Goal: Task Accomplishment & Management: Manage account settings

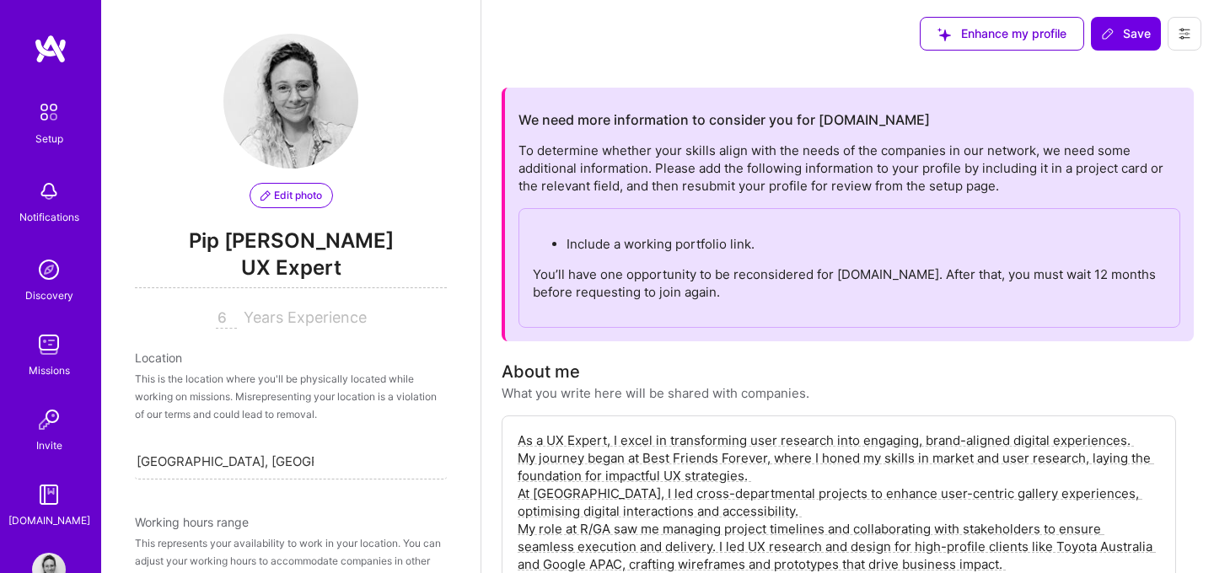
select select "AU"
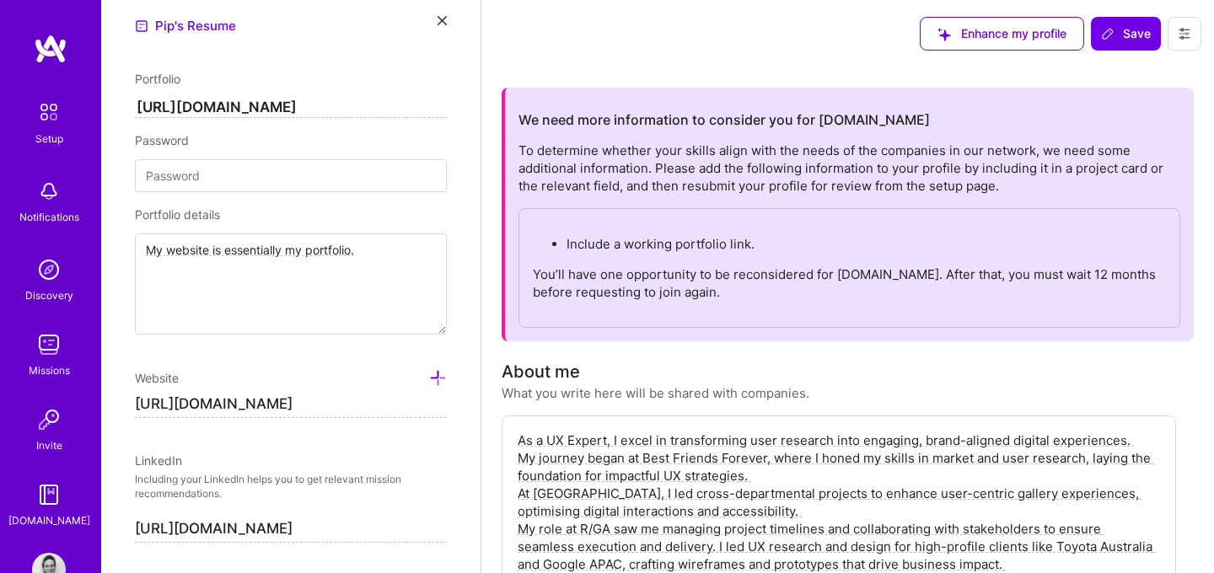
click at [261, 105] on input "https://www.pipshea.com/" at bounding box center [291, 108] width 312 height 20
paste input "#my-work"
type input "[URL][DOMAIN_NAME]"
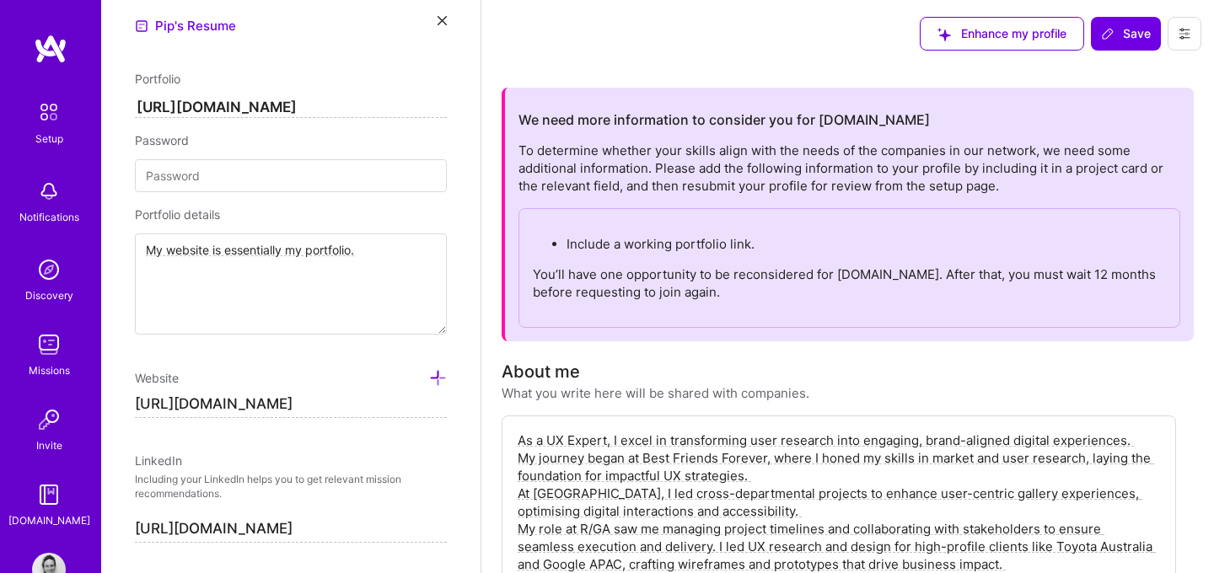
click at [175, 372] on span "Website" at bounding box center [157, 378] width 44 height 14
click at [125, 367] on div "Edit photo Pip Shea UX Expert 6 Years Experience Location This is the location …" at bounding box center [290, 286] width 379 height 573
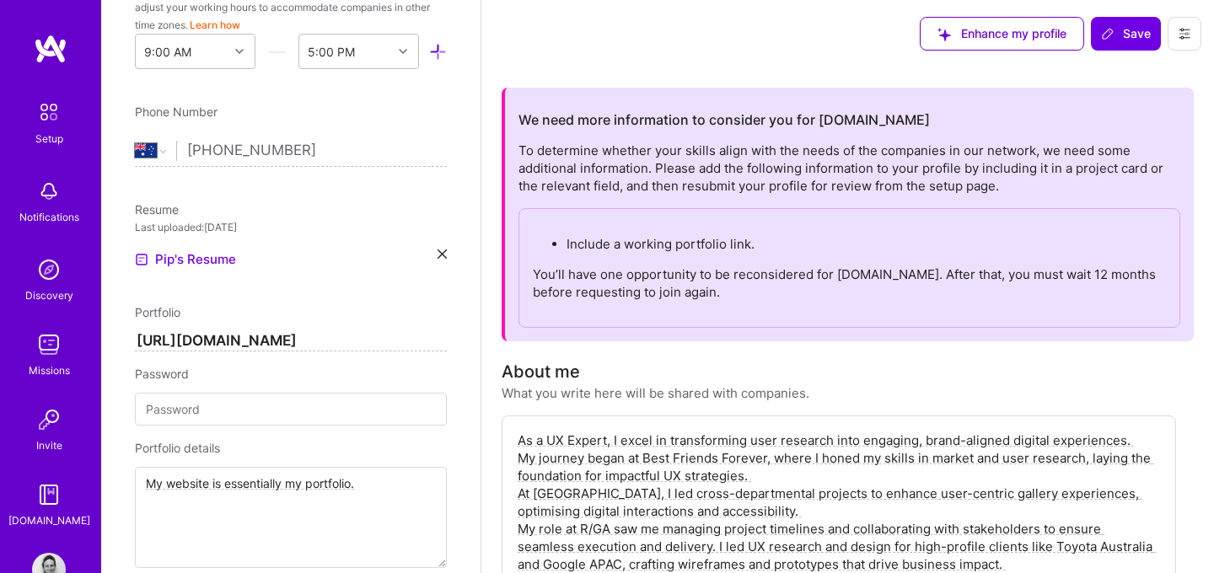
scroll to position [515, 0]
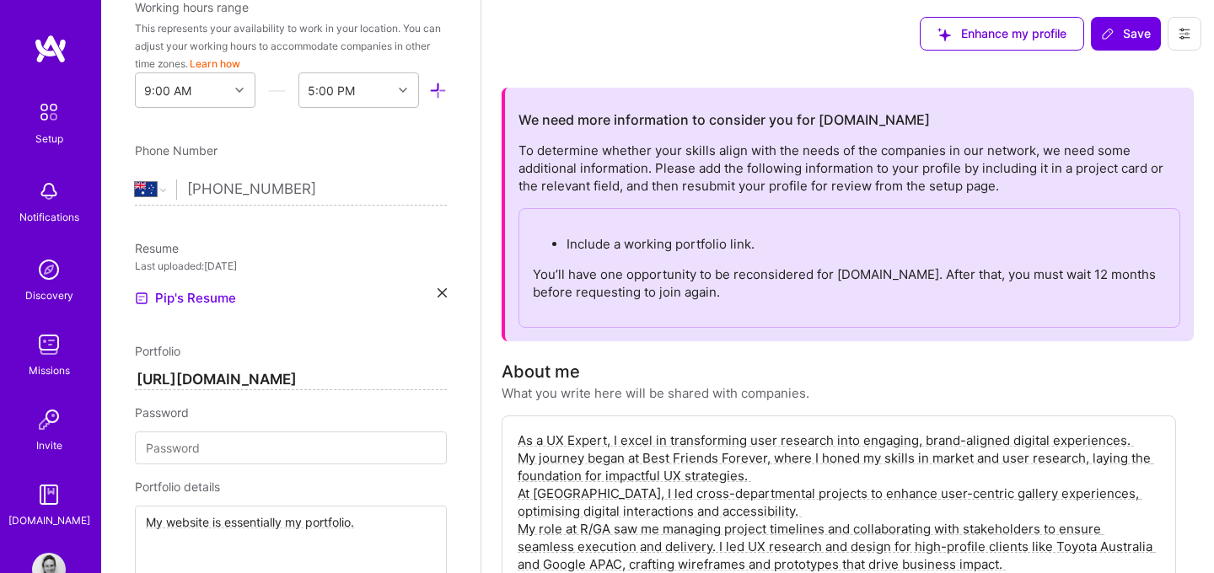
click at [443, 291] on icon at bounding box center [442, 292] width 9 height 9
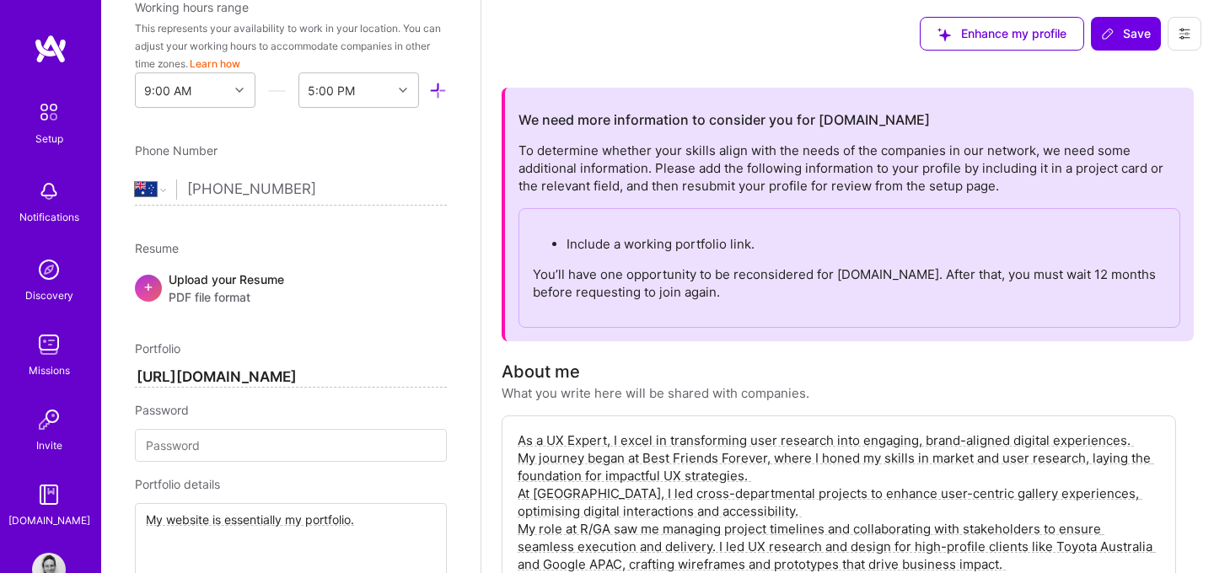
click at [232, 288] on span "PDF file format" at bounding box center [226, 297] width 115 height 18
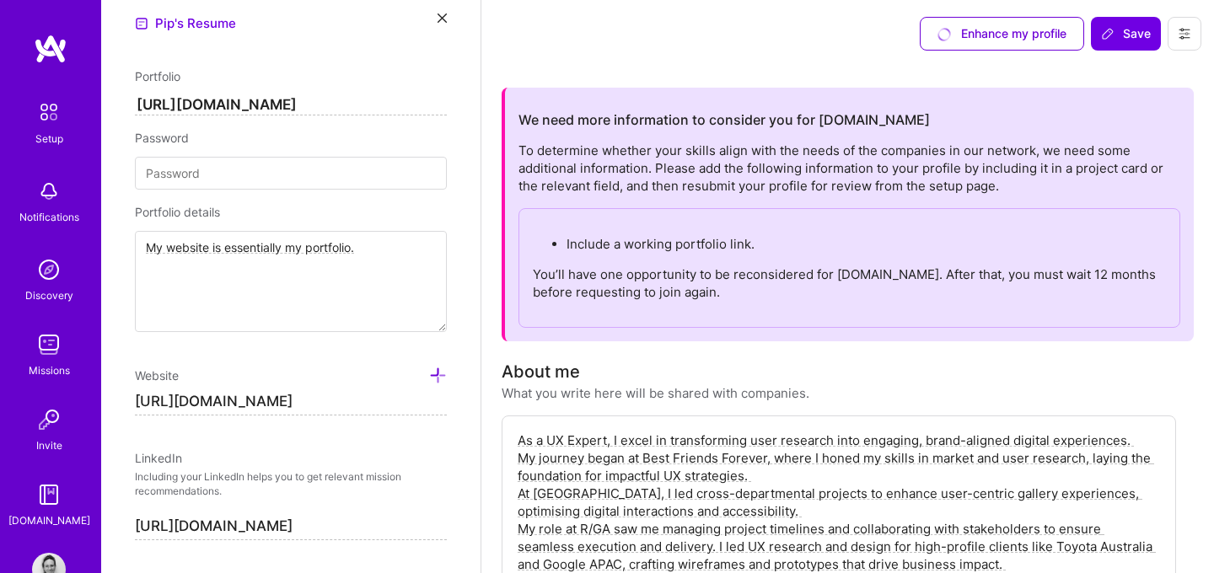
scroll to position [713, 0]
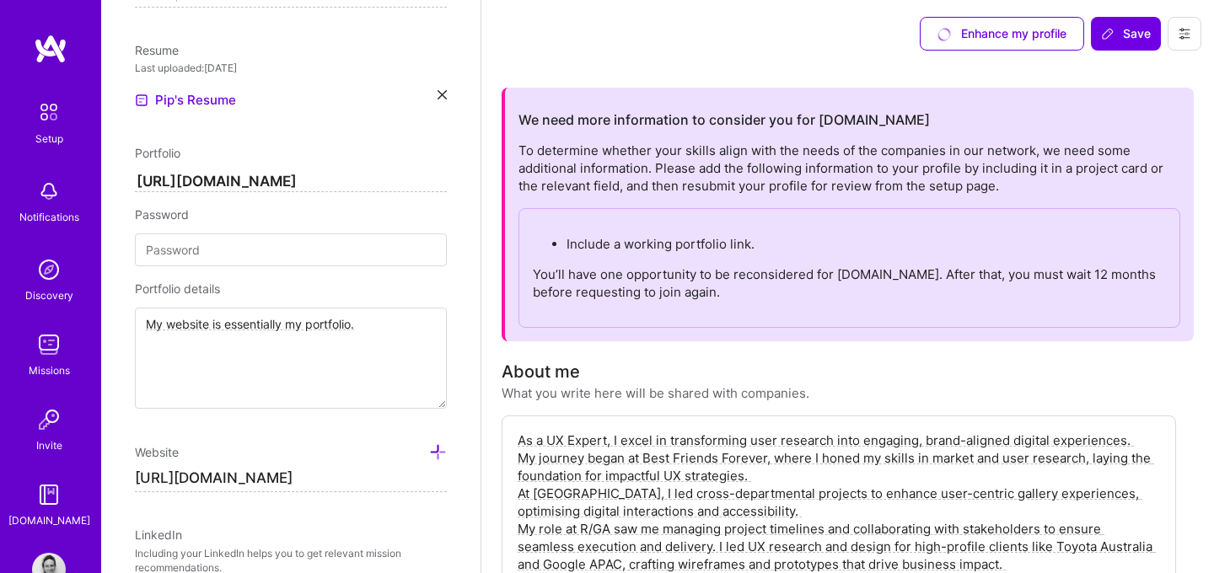
drag, startPoint x: 369, startPoint y: 325, endPoint x: 158, endPoint y: 313, distance: 211.1
click at [158, 313] on textarea "My website is essentially my portfolio." at bounding box center [291, 358] width 312 height 101
type textarea "I"
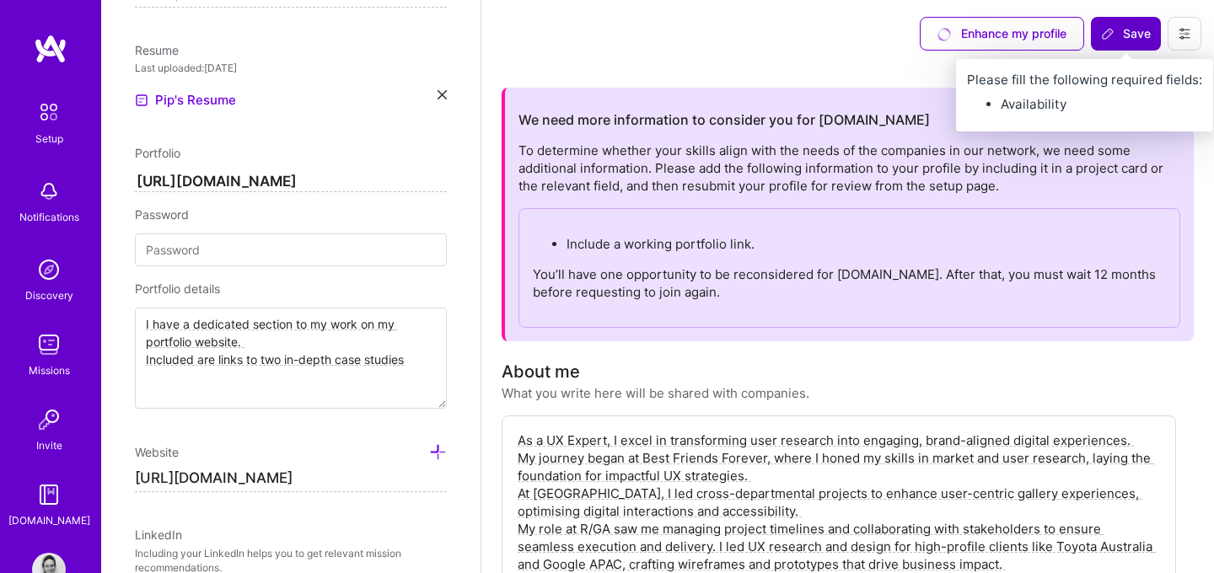
type textarea "I have a dedicated section to my work on my portfolio website. Included are lin…"
click at [1120, 30] on span "Save" at bounding box center [1126, 33] width 50 height 17
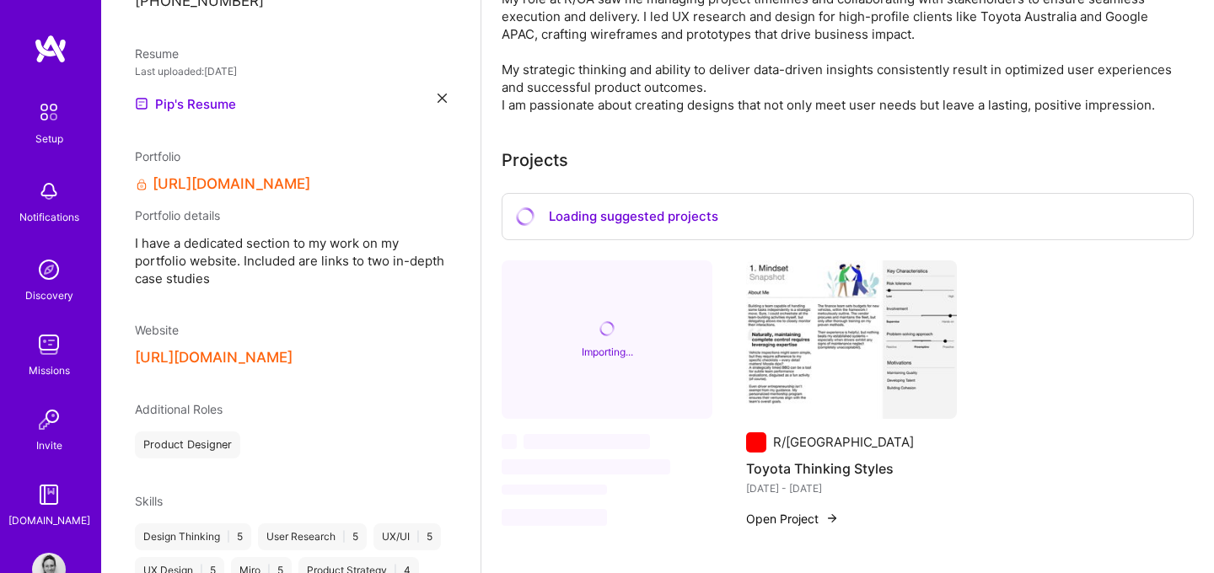
scroll to position [500, 0]
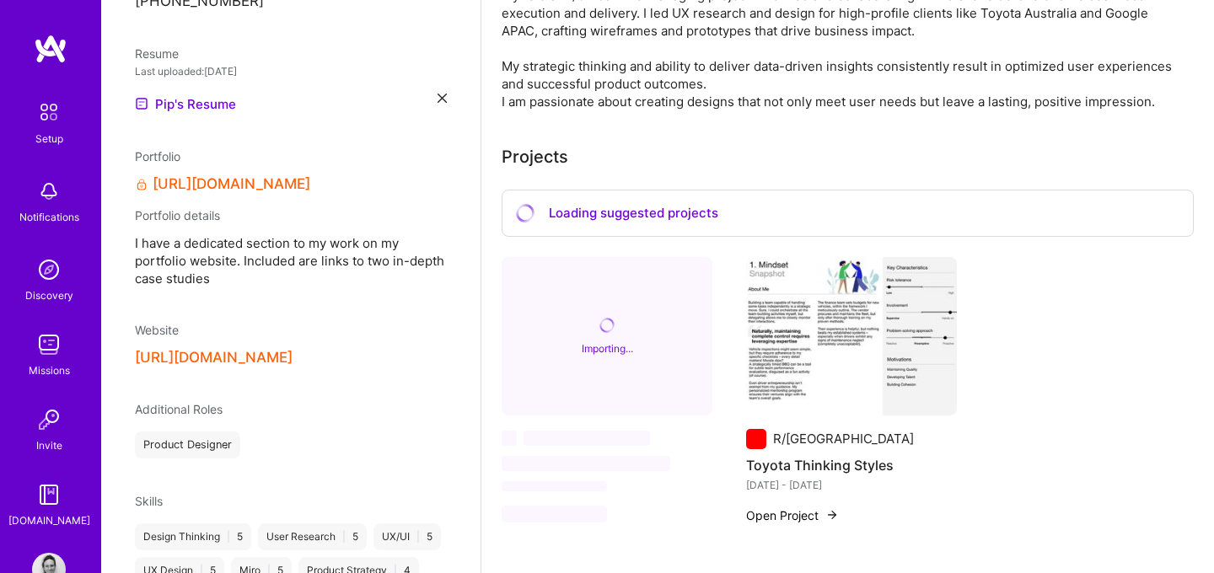
click at [861, 332] on img at bounding box center [851, 336] width 211 height 158
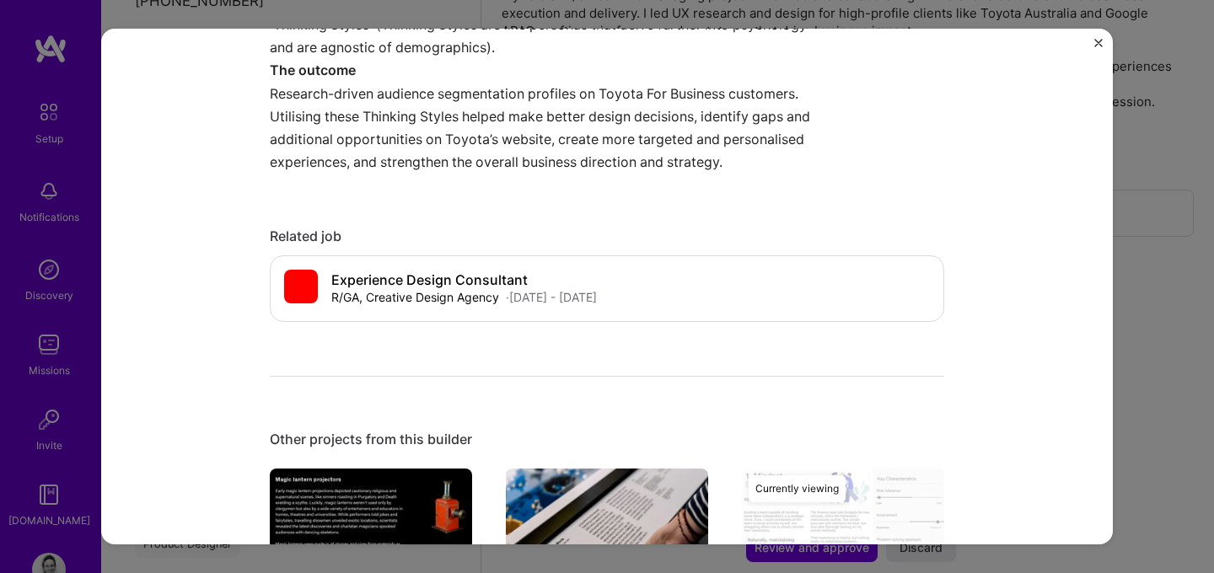
scroll to position [1571, 0]
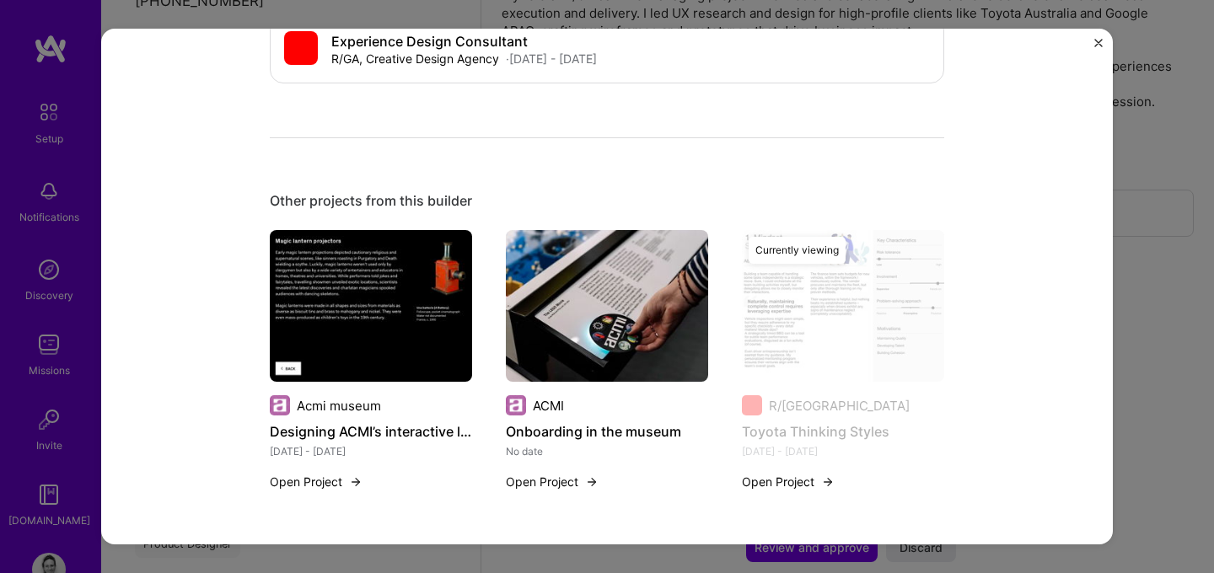
click at [1160, 302] on div "Toyota Thinking Styles R/GA Advertising & AdTech, Consulting Role Experience De…" at bounding box center [607, 286] width 1214 height 573
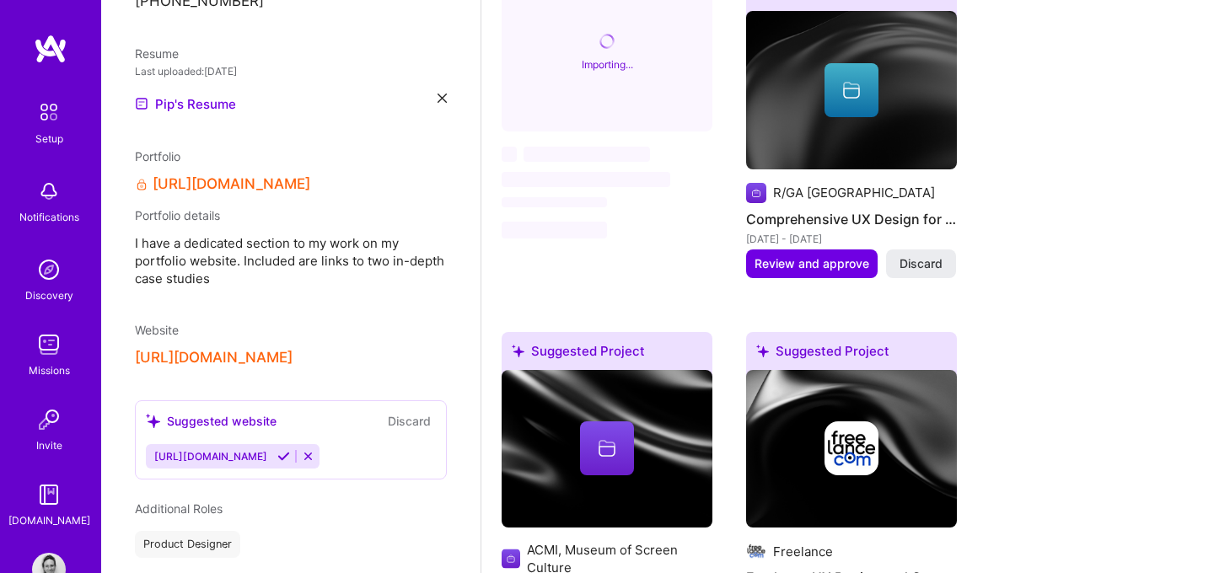
scroll to position [798, 0]
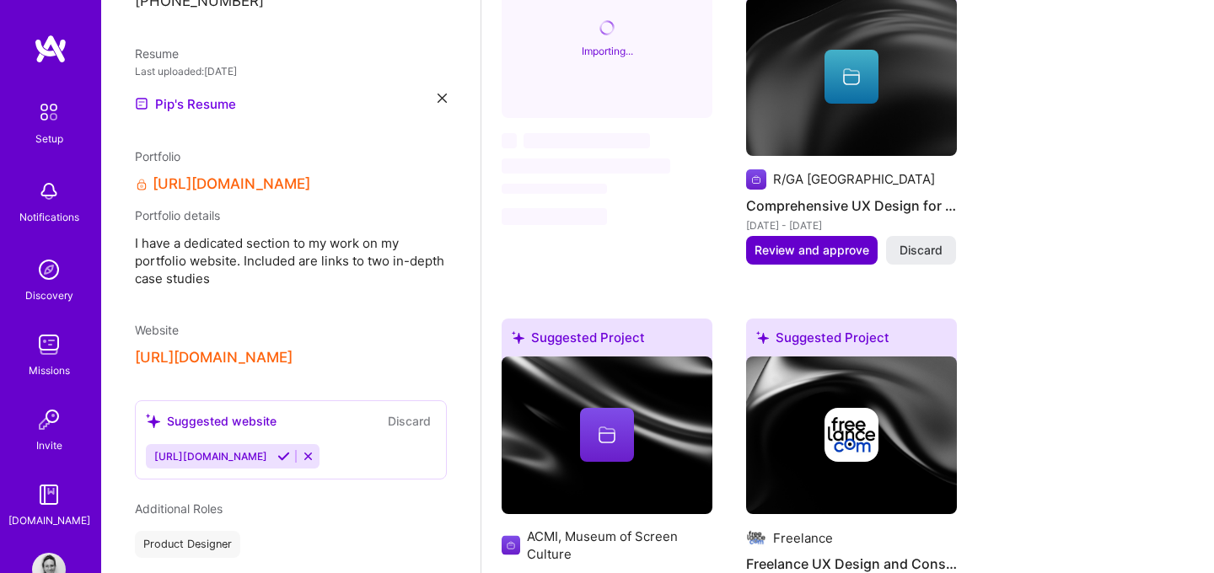
click at [827, 250] on span "Review and approve" at bounding box center [812, 250] width 115 height 17
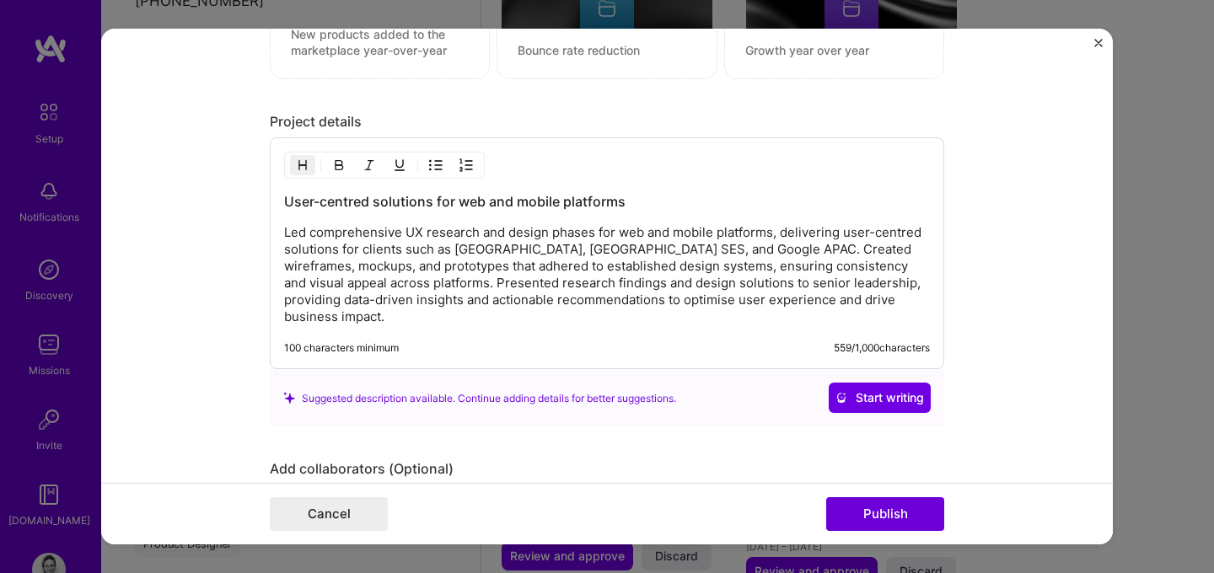
scroll to position [1651, 0]
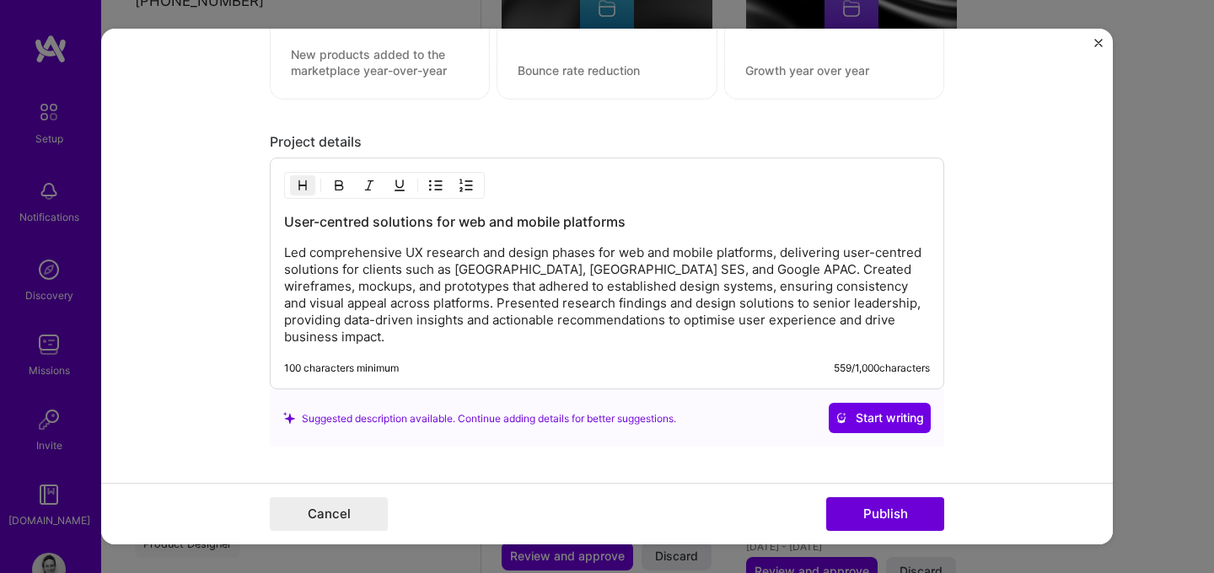
click at [1101, 40] on img "Close" at bounding box center [1098, 43] width 8 height 8
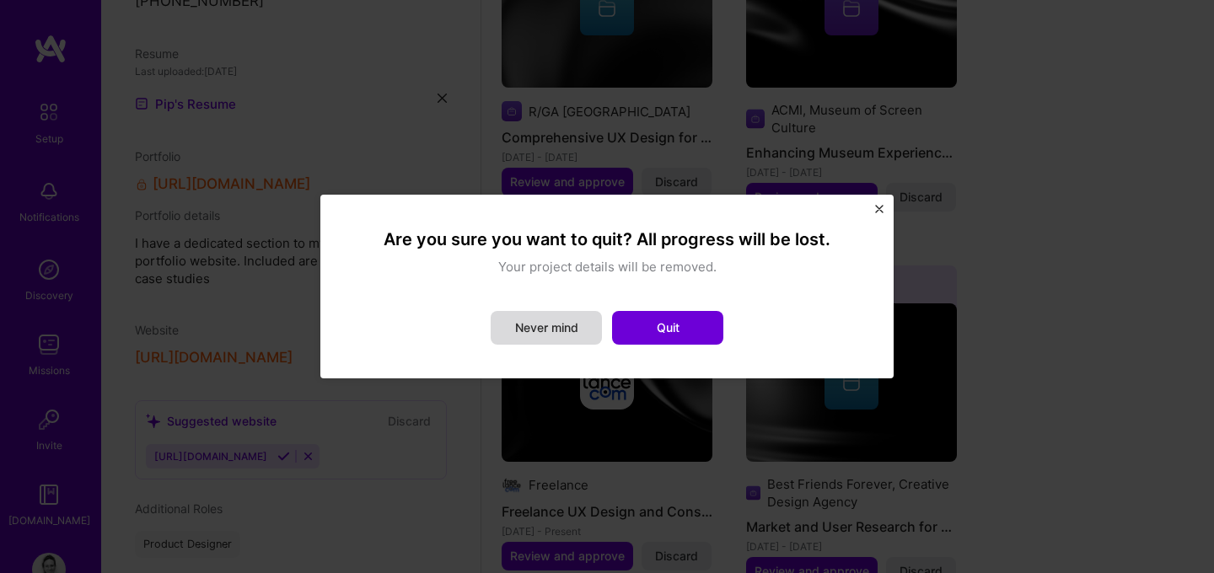
click at [579, 331] on button "Never mind" at bounding box center [546, 328] width 111 height 34
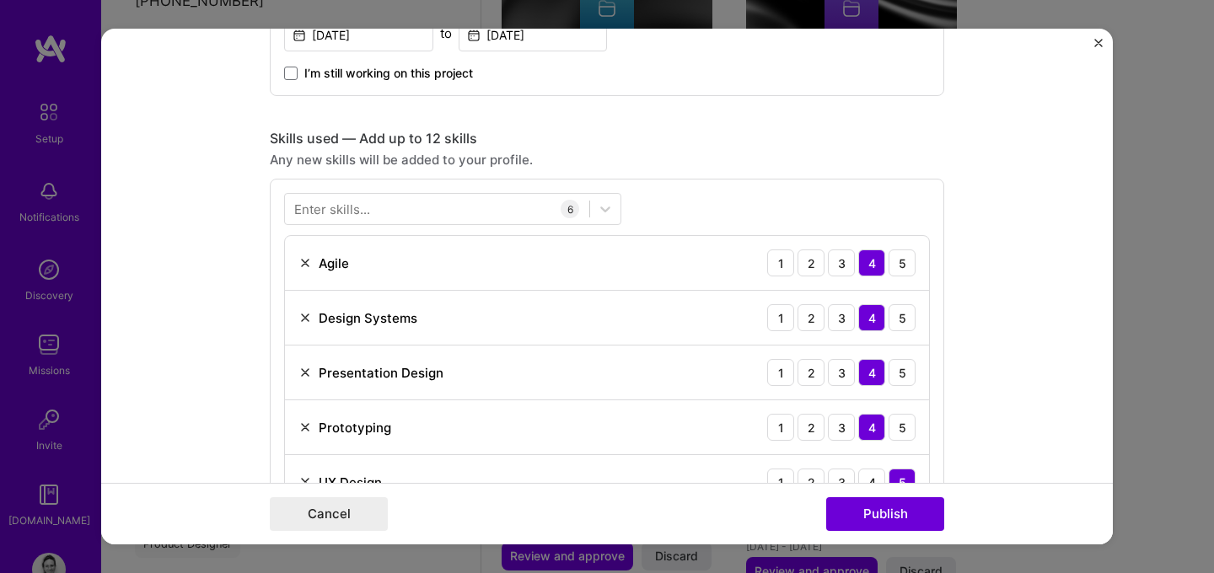
scroll to position [744, 0]
click at [1101, 40] on img "Close" at bounding box center [1098, 43] width 8 height 8
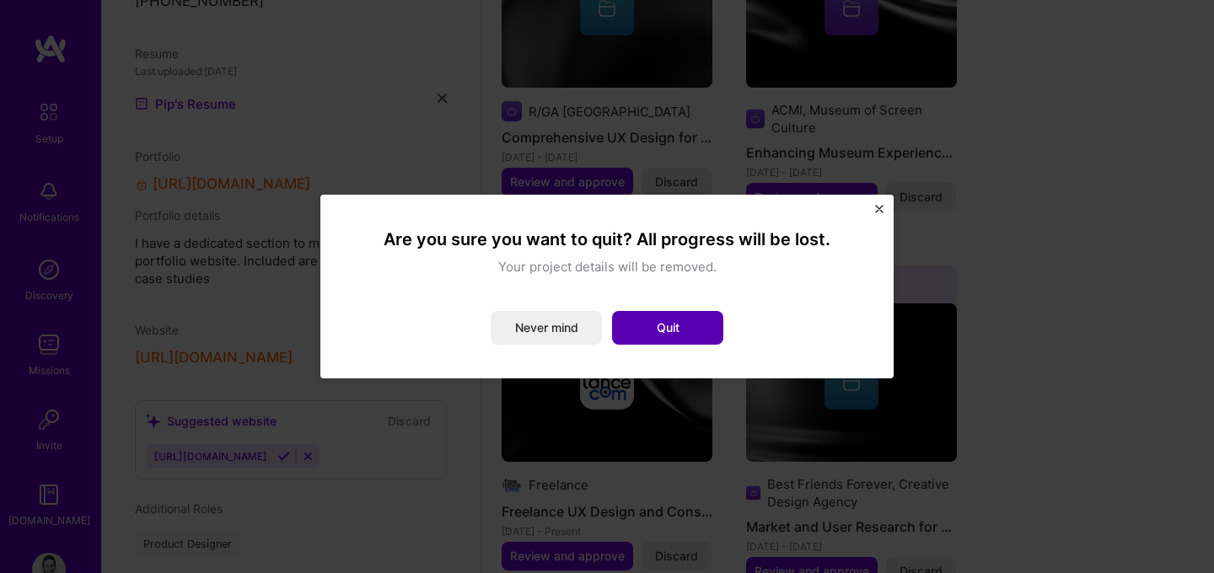
click at [709, 328] on button "Quit" at bounding box center [667, 328] width 111 height 34
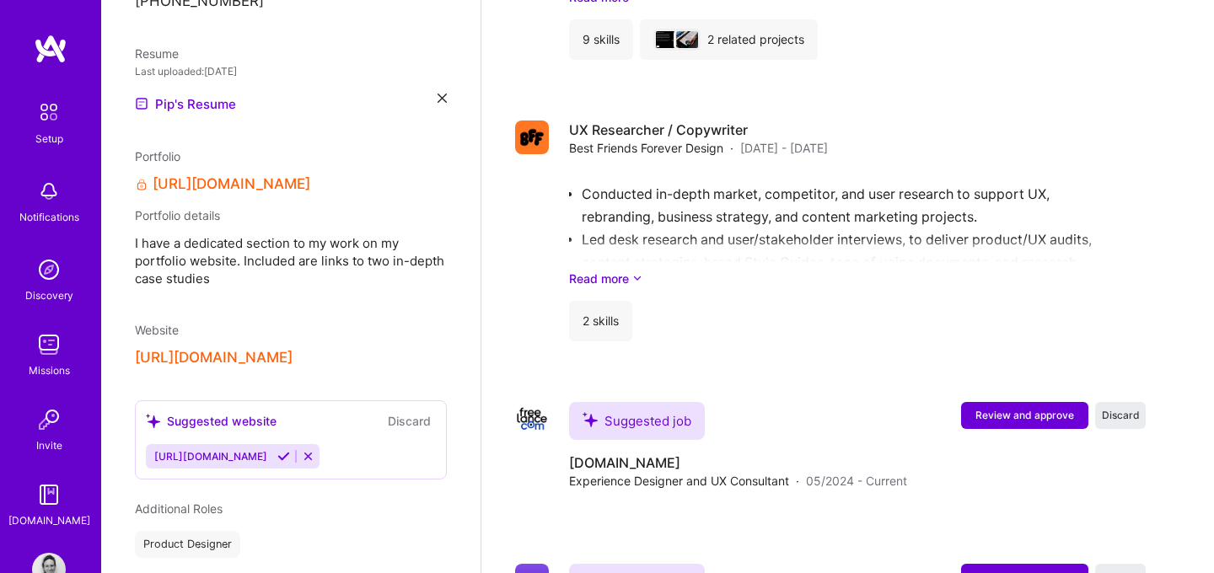
scroll to position [2774, 0]
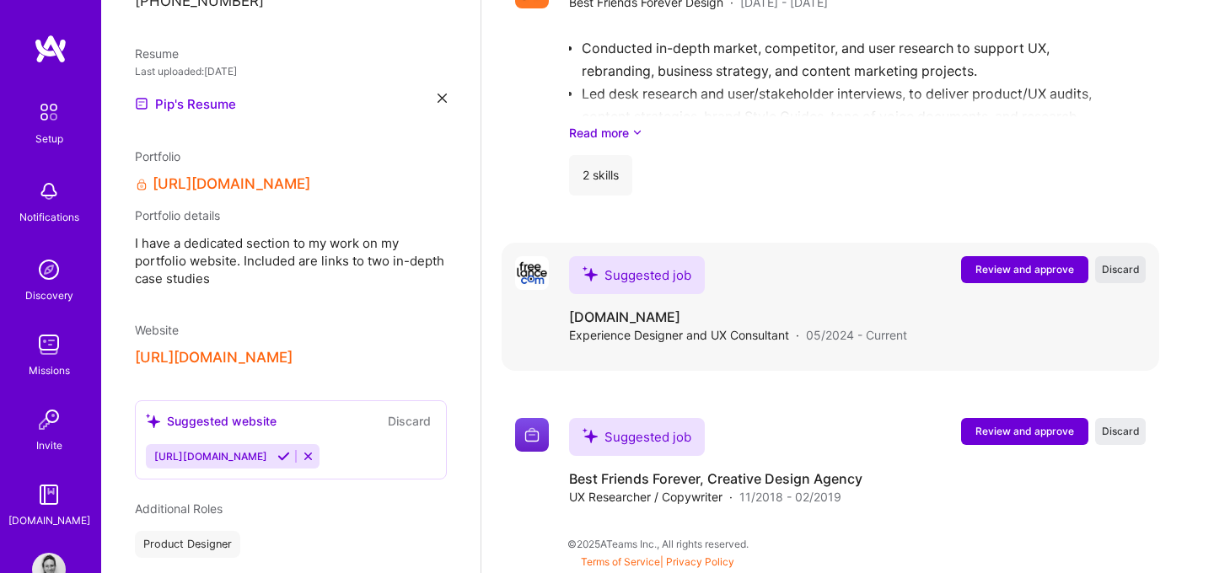
click at [1114, 268] on span "Discard" at bounding box center [1121, 269] width 38 height 14
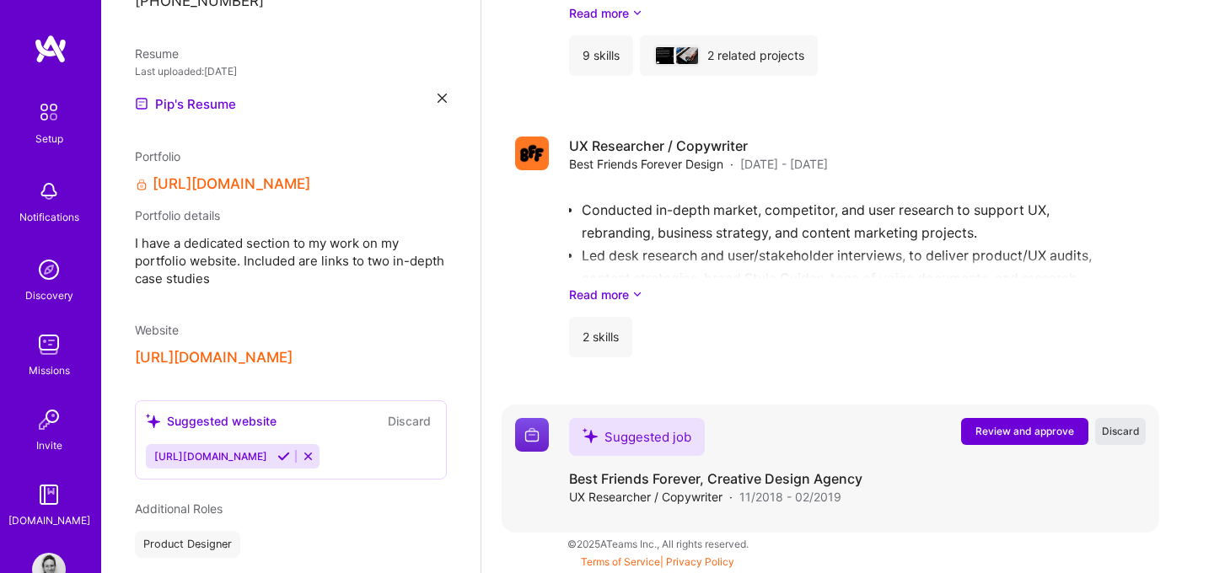
scroll to position [2612, 0]
click at [1125, 429] on span "Discard" at bounding box center [1121, 431] width 38 height 14
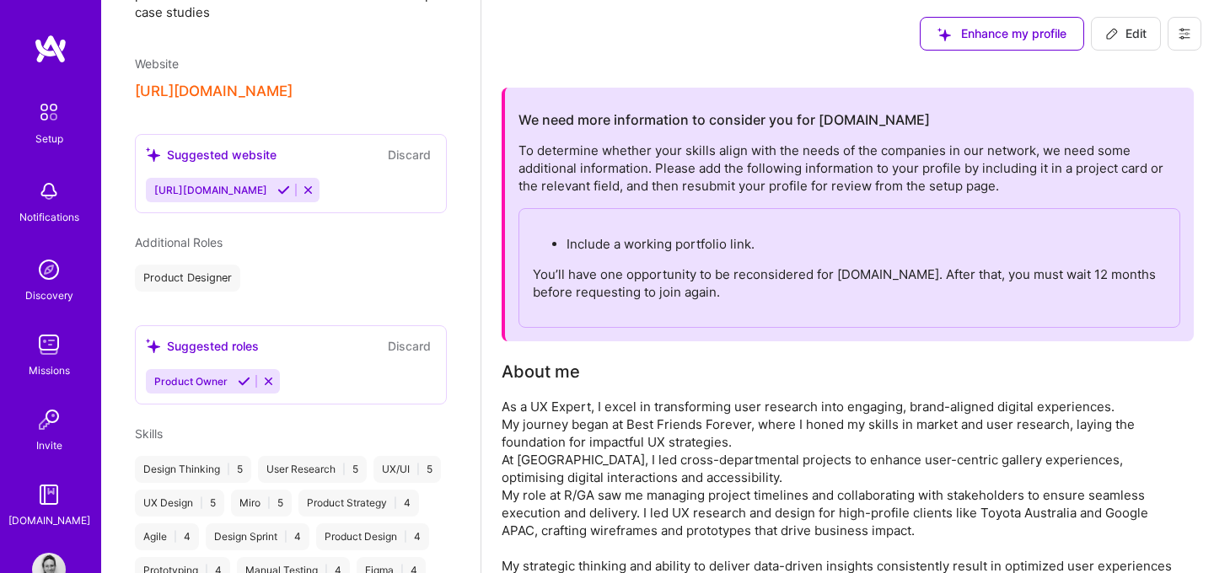
scroll to position [788, 0]
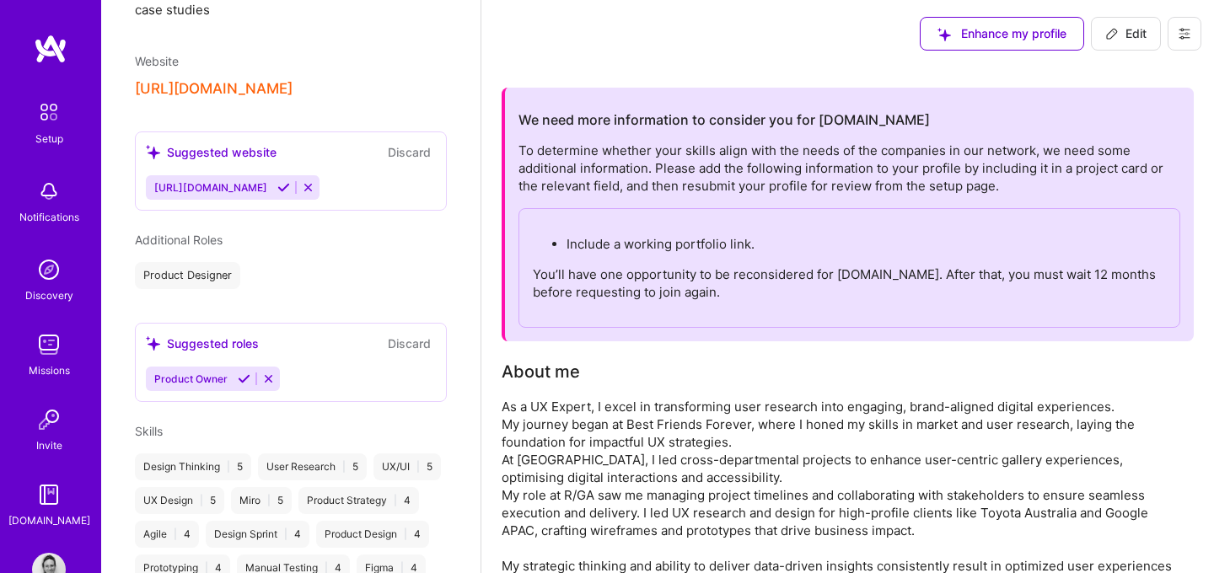
click at [241, 373] on icon at bounding box center [244, 379] width 13 height 13
click at [277, 181] on icon at bounding box center [283, 187] width 13 height 13
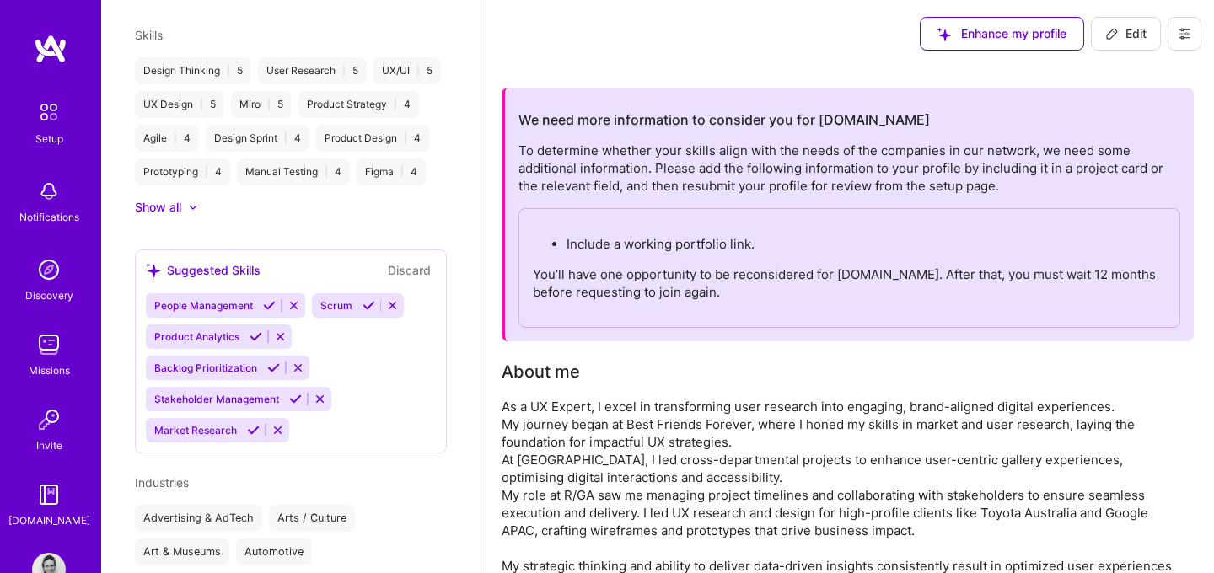
scroll to position [1125, 0]
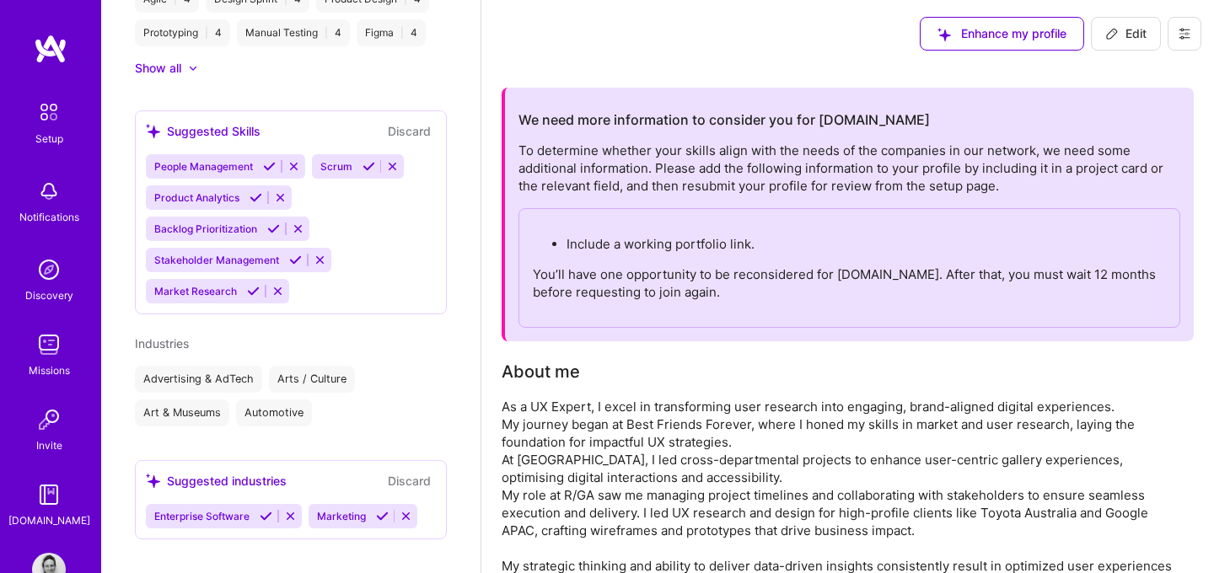
click at [293, 254] on icon at bounding box center [295, 260] width 13 height 13
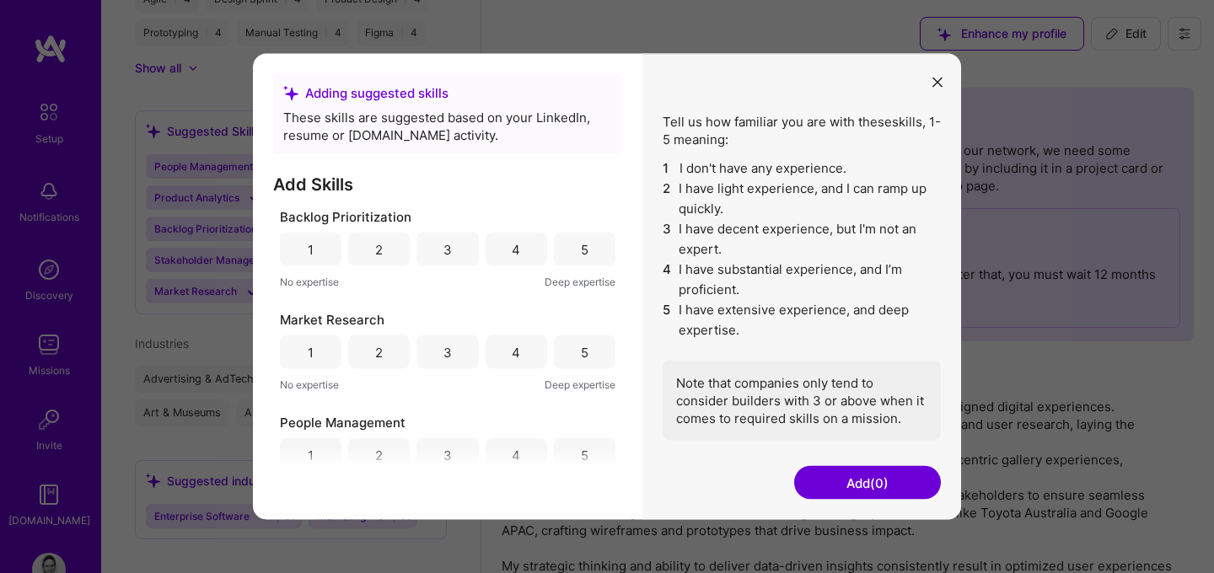
click at [459, 247] on div "3" at bounding box center [447, 250] width 62 height 34
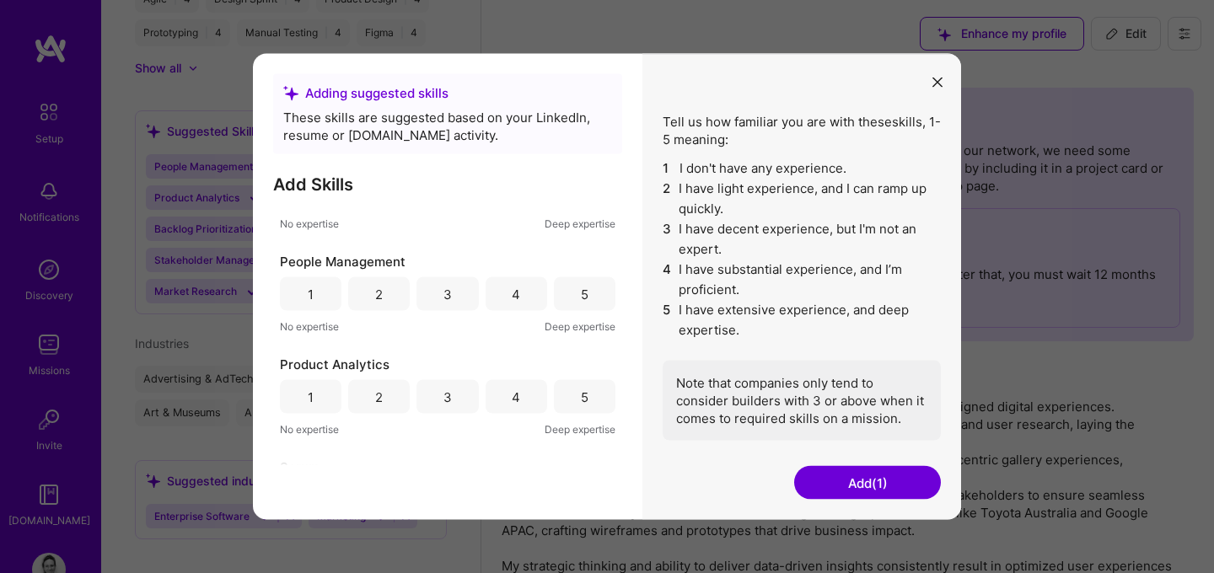
scroll to position [189, 0]
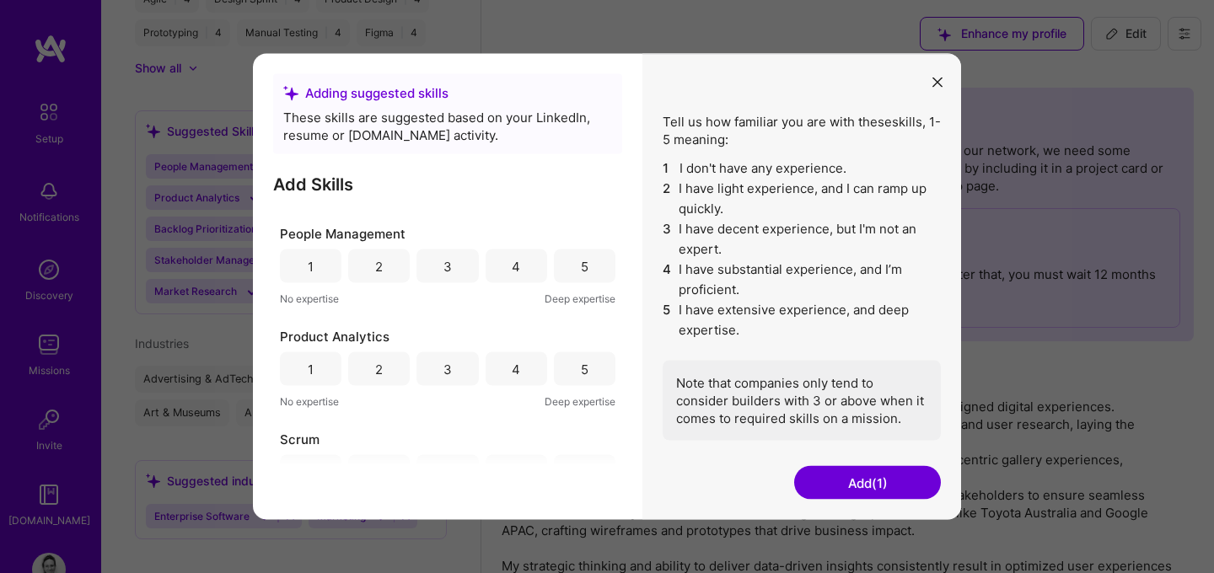
click at [501, 278] on div "4" at bounding box center [517, 267] width 62 height 34
click at [457, 275] on div "3" at bounding box center [447, 267] width 62 height 34
click at [456, 370] on div "3" at bounding box center [447, 369] width 62 height 34
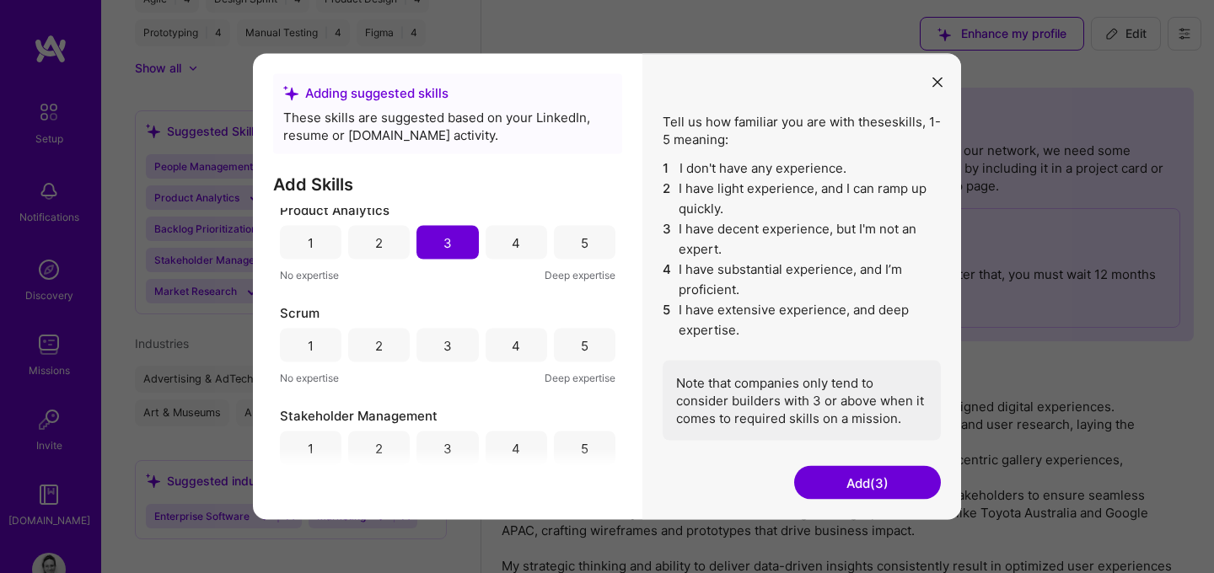
scroll to position [339, 0]
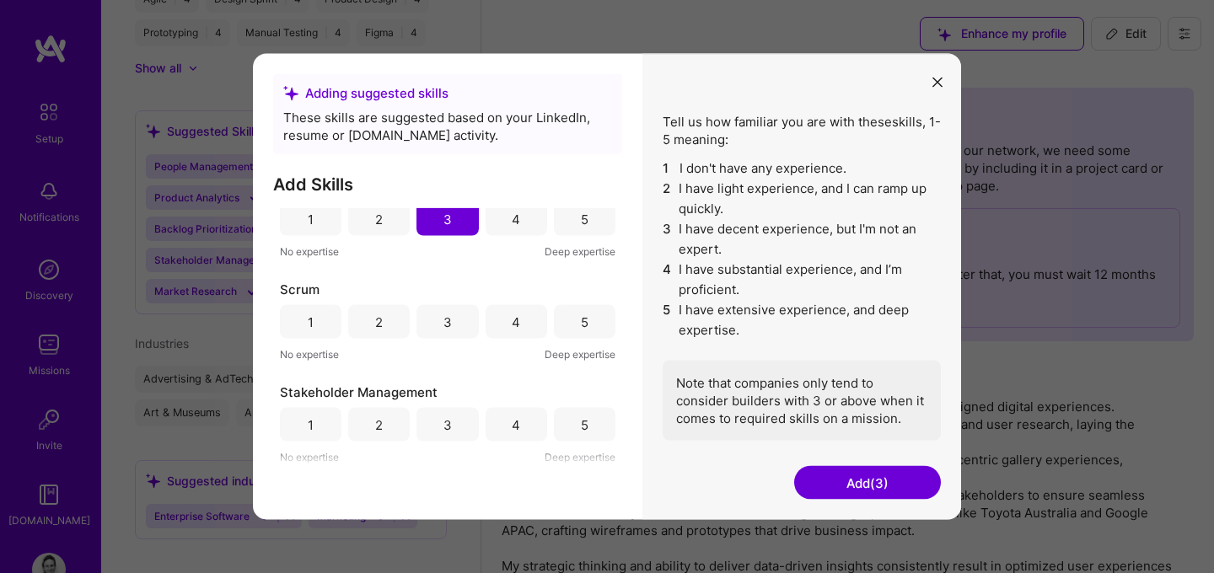
click at [456, 323] on div "3" at bounding box center [447, 322] width 62 height 34
click at [500, 435] on div "4" at bounding box center [517, 425] width 62 height 34
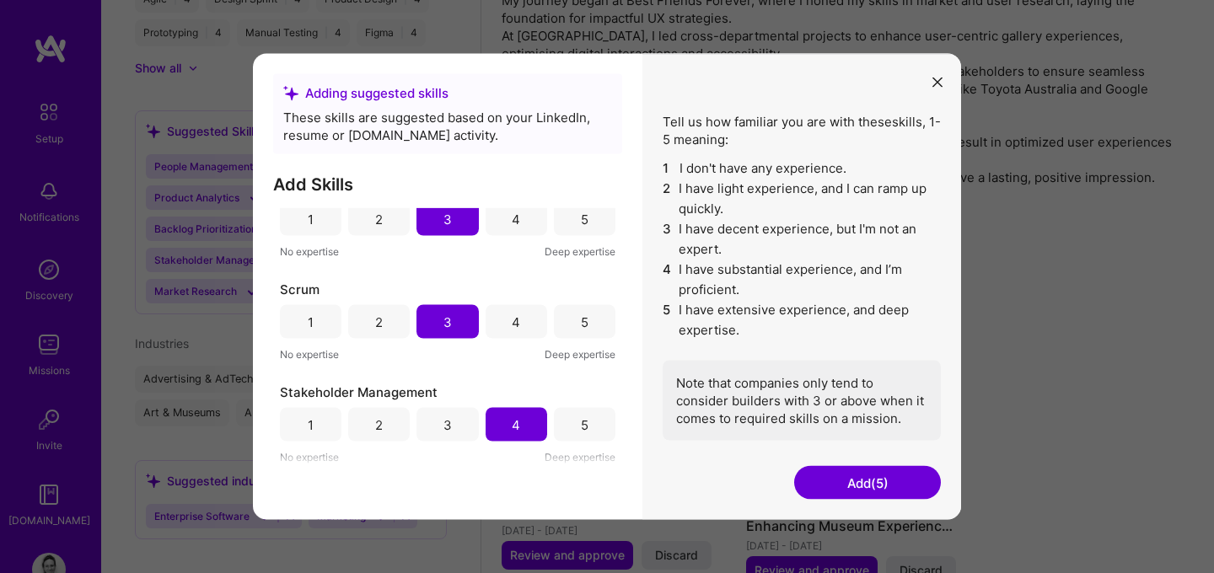
scroll to position [463, 0]
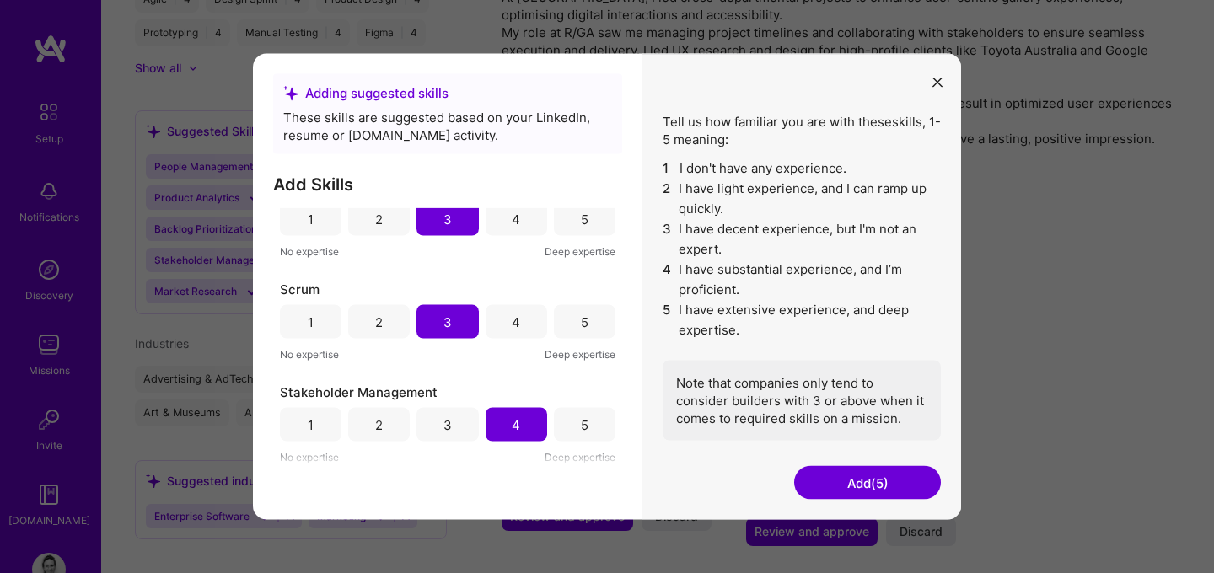
click at [870, 485] on button "Add (5)" at bounding box center [867, 483] width 147 height 34
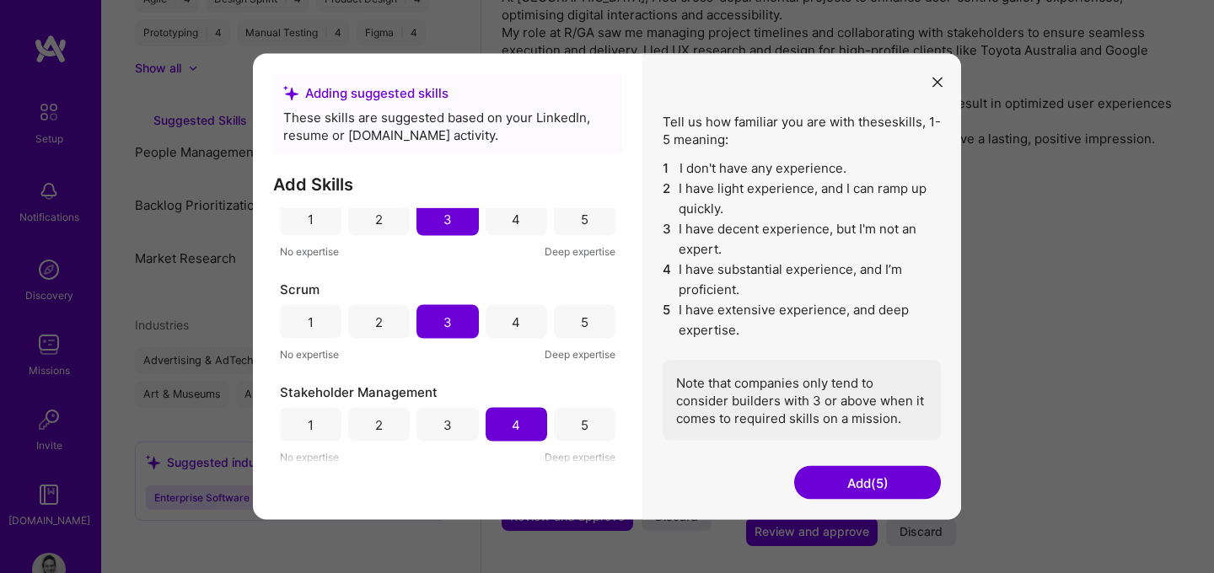
scroll to position [900, 0]
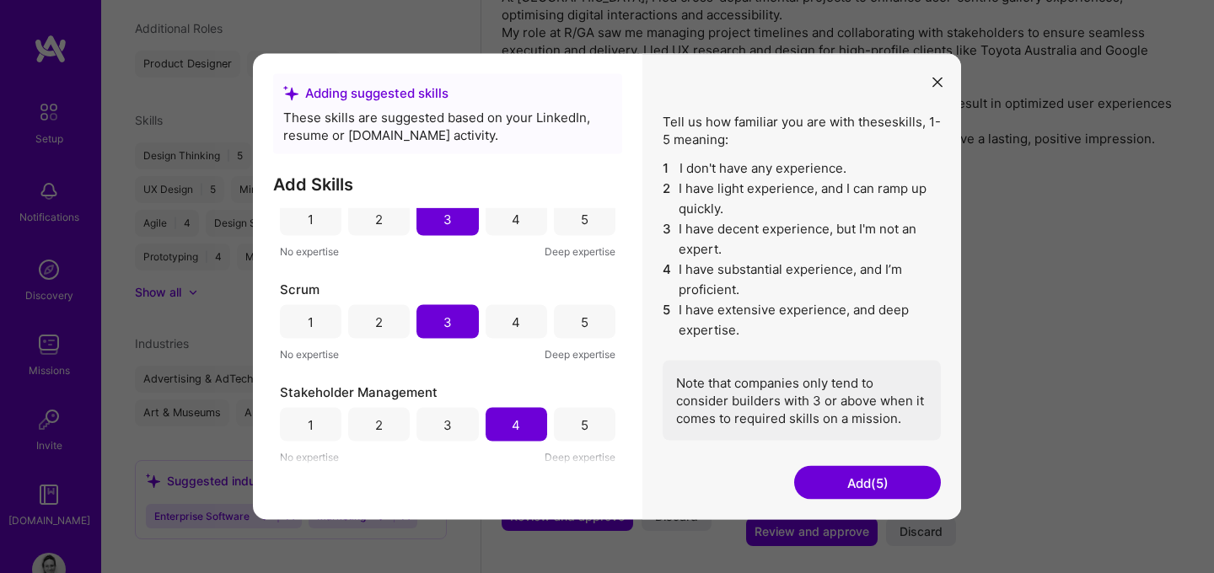
click at [828, 481] on button "Add (5)" at bounding box center [867, 483] width 147 height 34
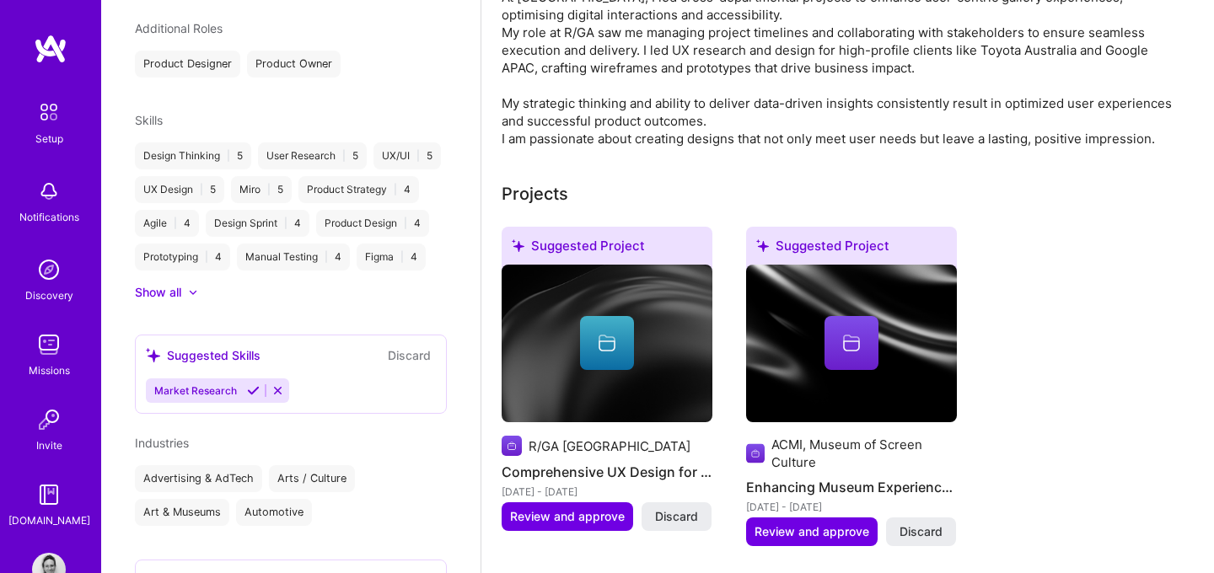
scroll to position [1000, 0]
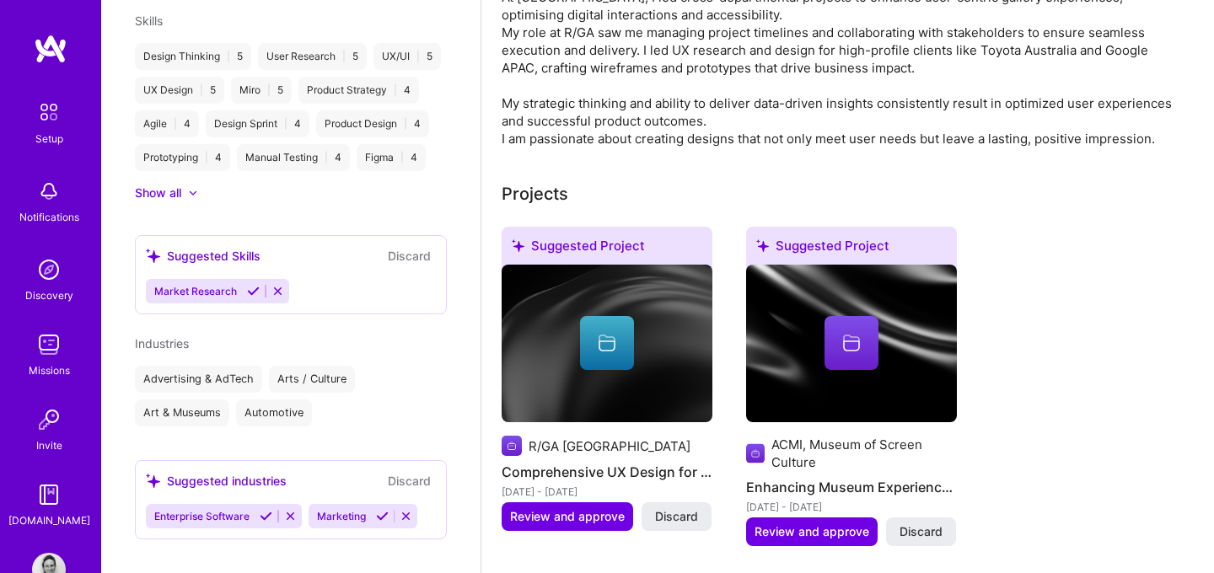
click at [407, 471] on button "Discard" at bounding box center [409, 480] width 53 height 19
click at [395, 246] on button "Discard" at bounding box center [409, 255] width 53 height 19
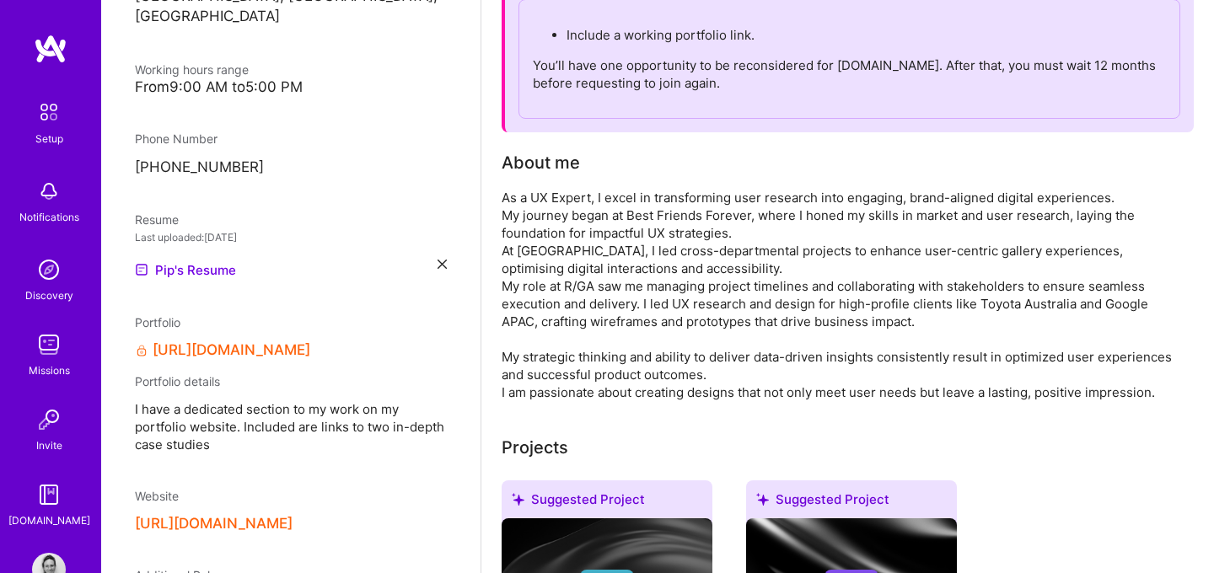
scroll to position [0, 0]
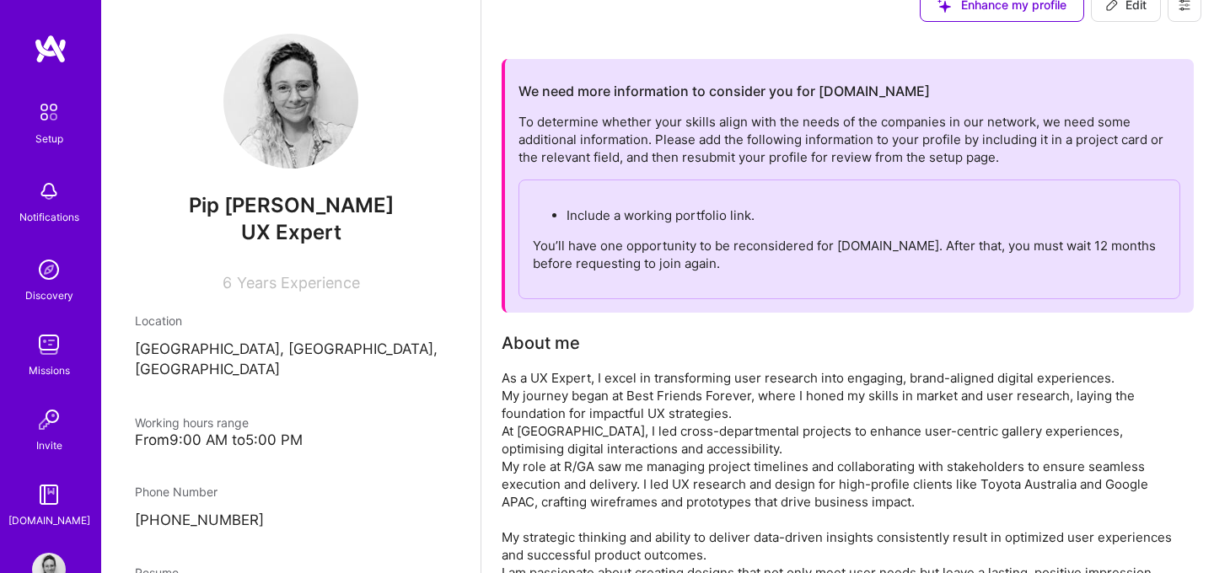
scroll to position [32, 0]
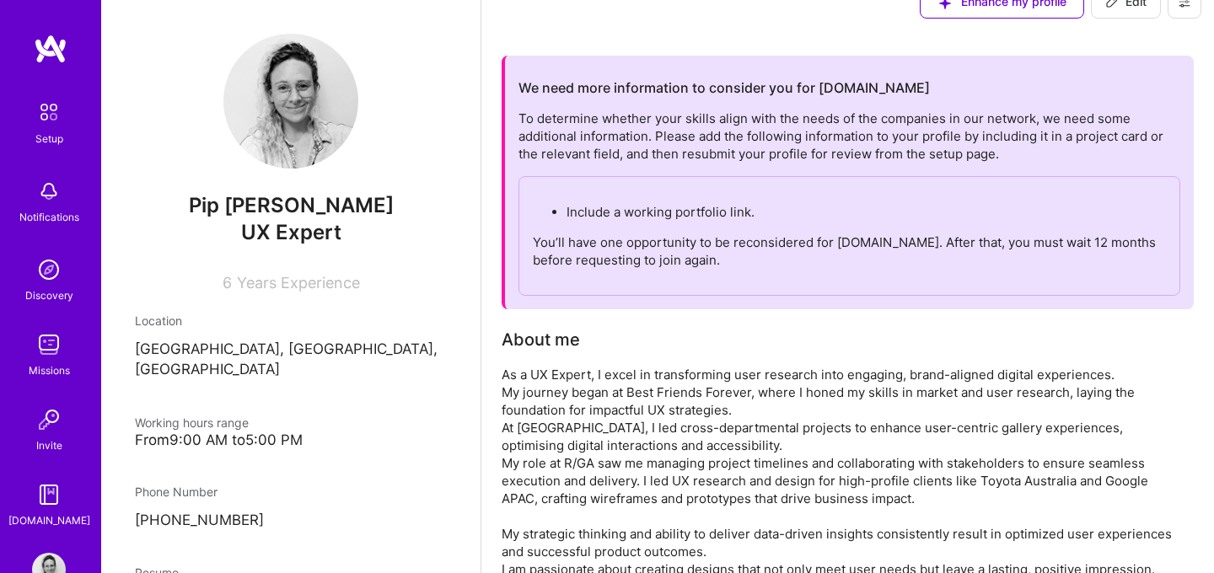
click at [55, 121] on img at bounding box center [48, 111] width 35 height 35
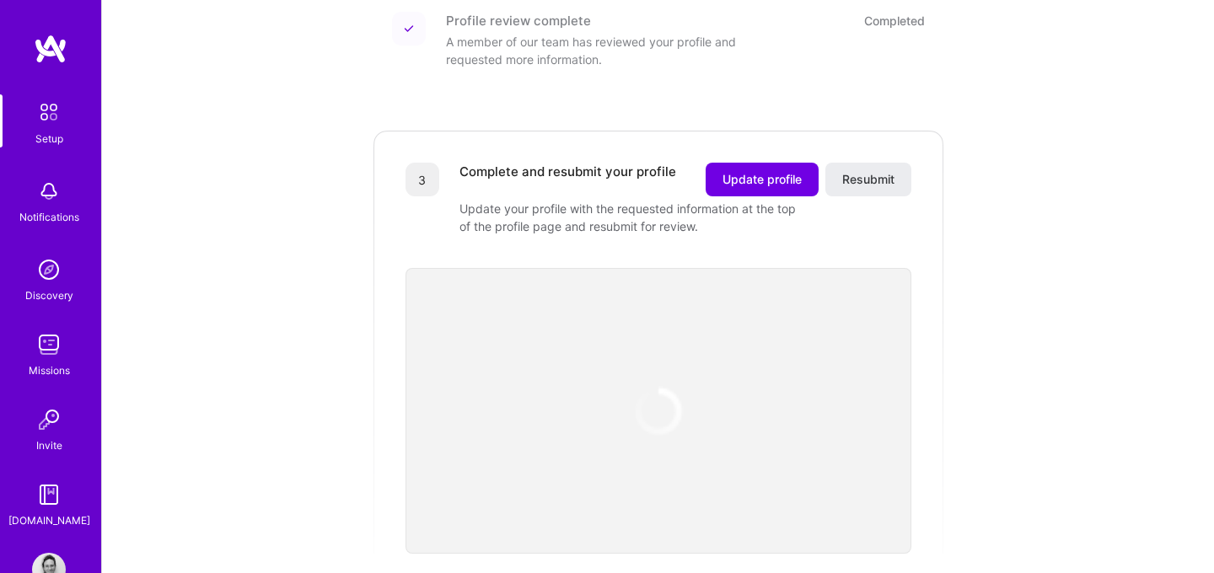
scroll to position [408, 0]
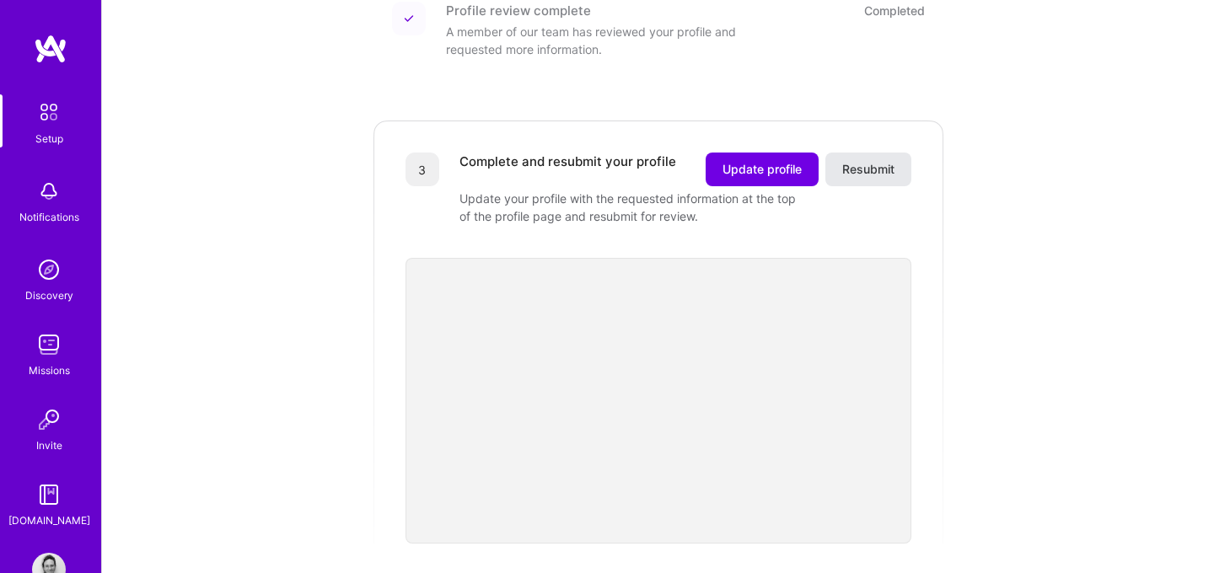
click at [864, 161] on span "Resubmit" at bounding box center [868, 169] width 52 height 17
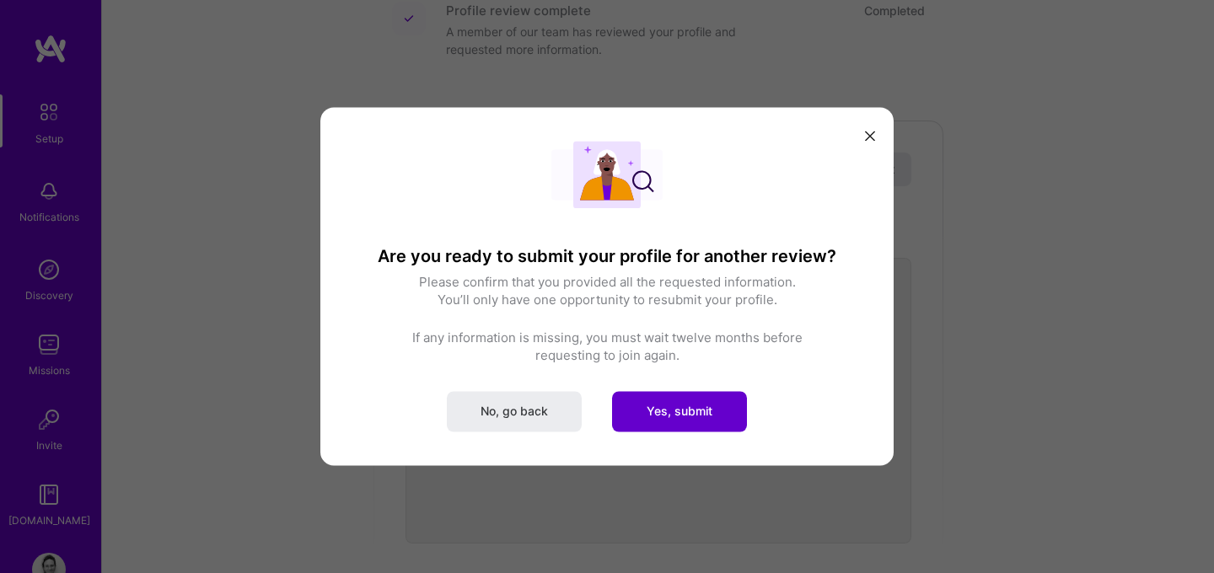
click at [657, 409] on span "Yes, submit" at bounding box center [680, 411] width 66 height 17
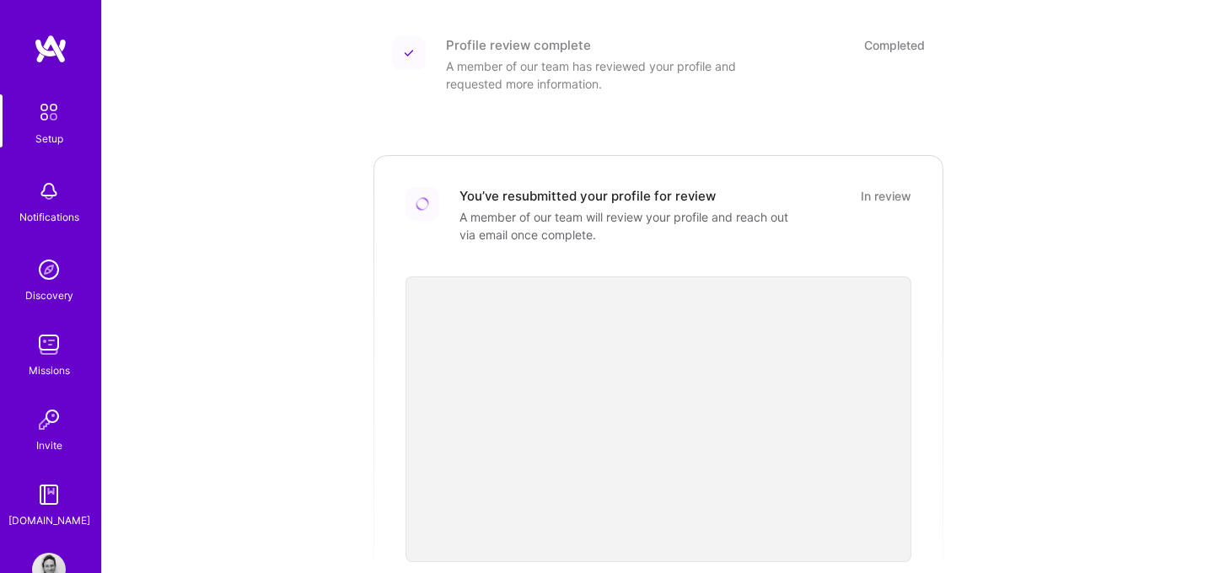
scroll to position [0, 0]
